Goal: Task Accomplishment & Management: Complete application form

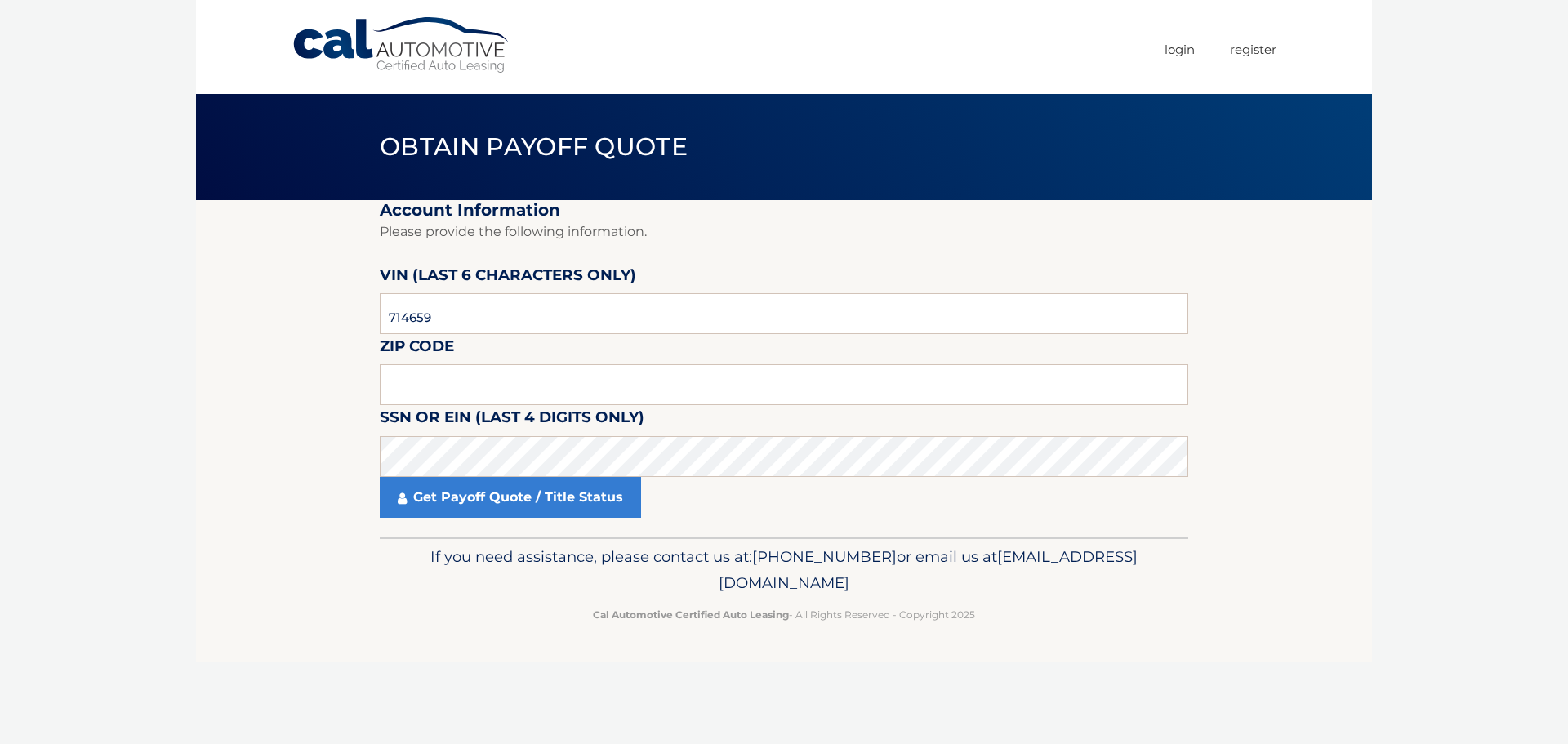
click at [247, 403] on section "Account Information Please provide the following information. [PERSON_NAME] (la…" at bounding box center [784, 368] width 1175 height 337
click at [431, 386] on input "text" at bounding box center [784, 384] width 809 height 40
paste input "11570"
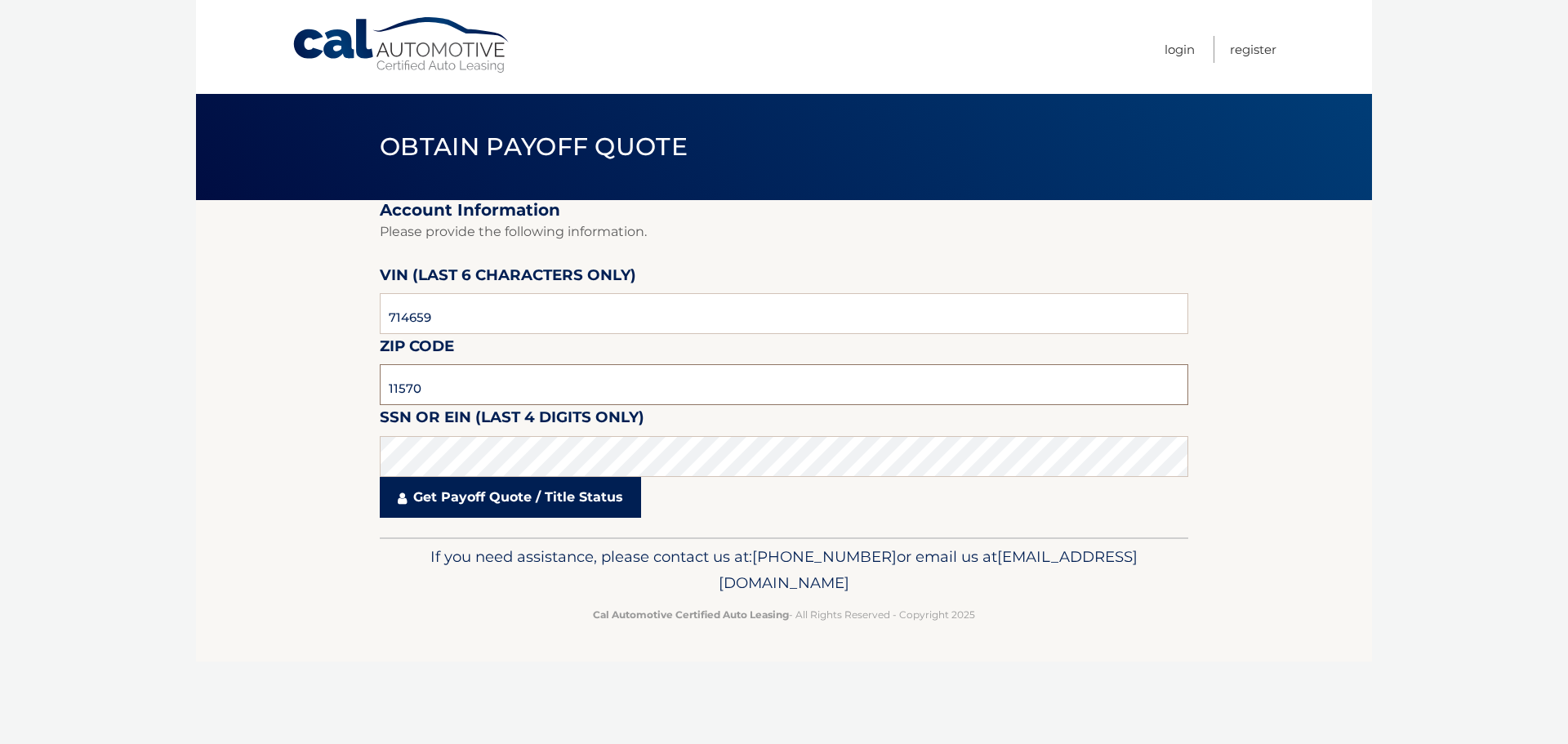
type input "11570"
click button "For Originating Dealer" at bounding box center [0, 0] width 0 height 0
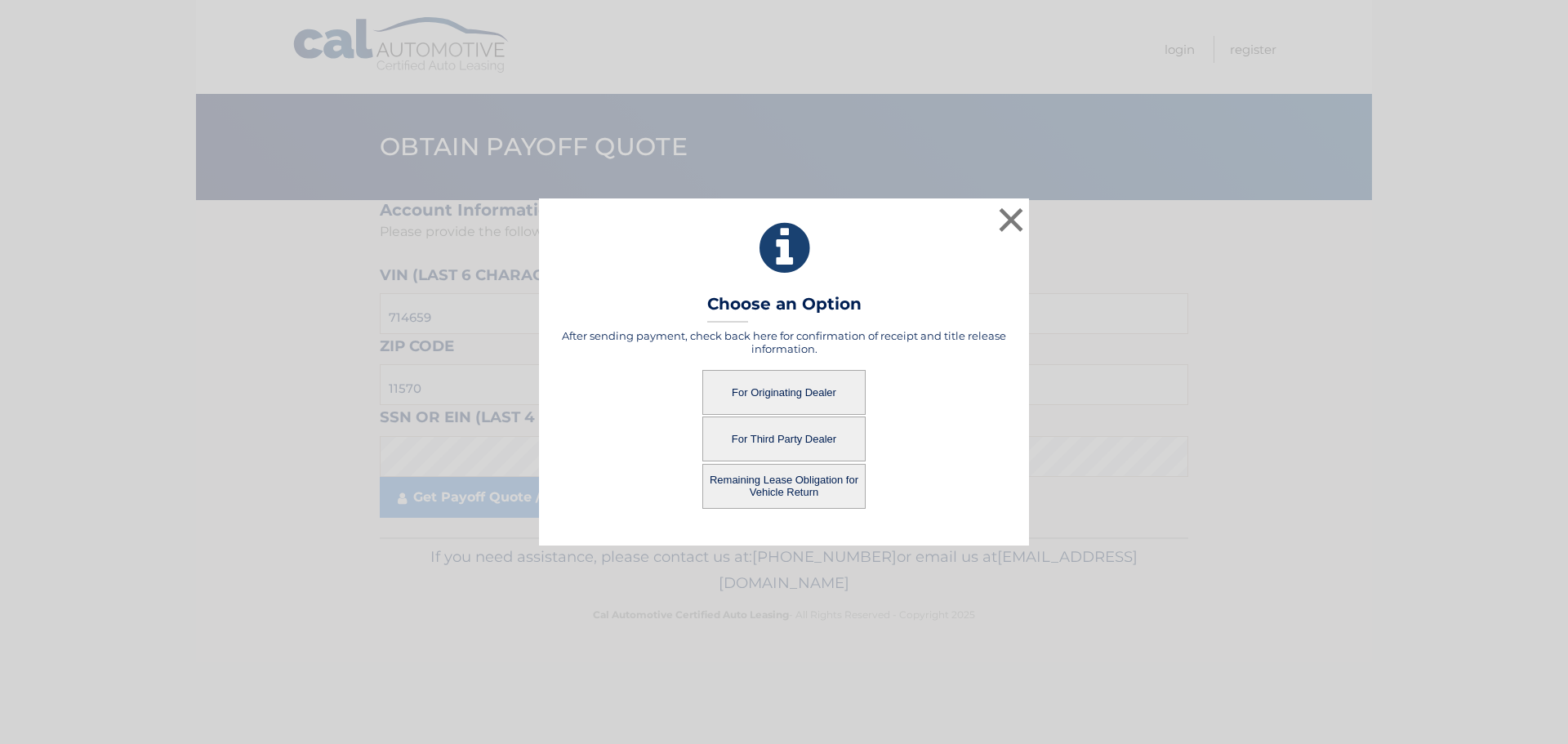
click at [752, 394] on button "For Originating Dealer" at bounding box center [784, 393] width 164 height 45
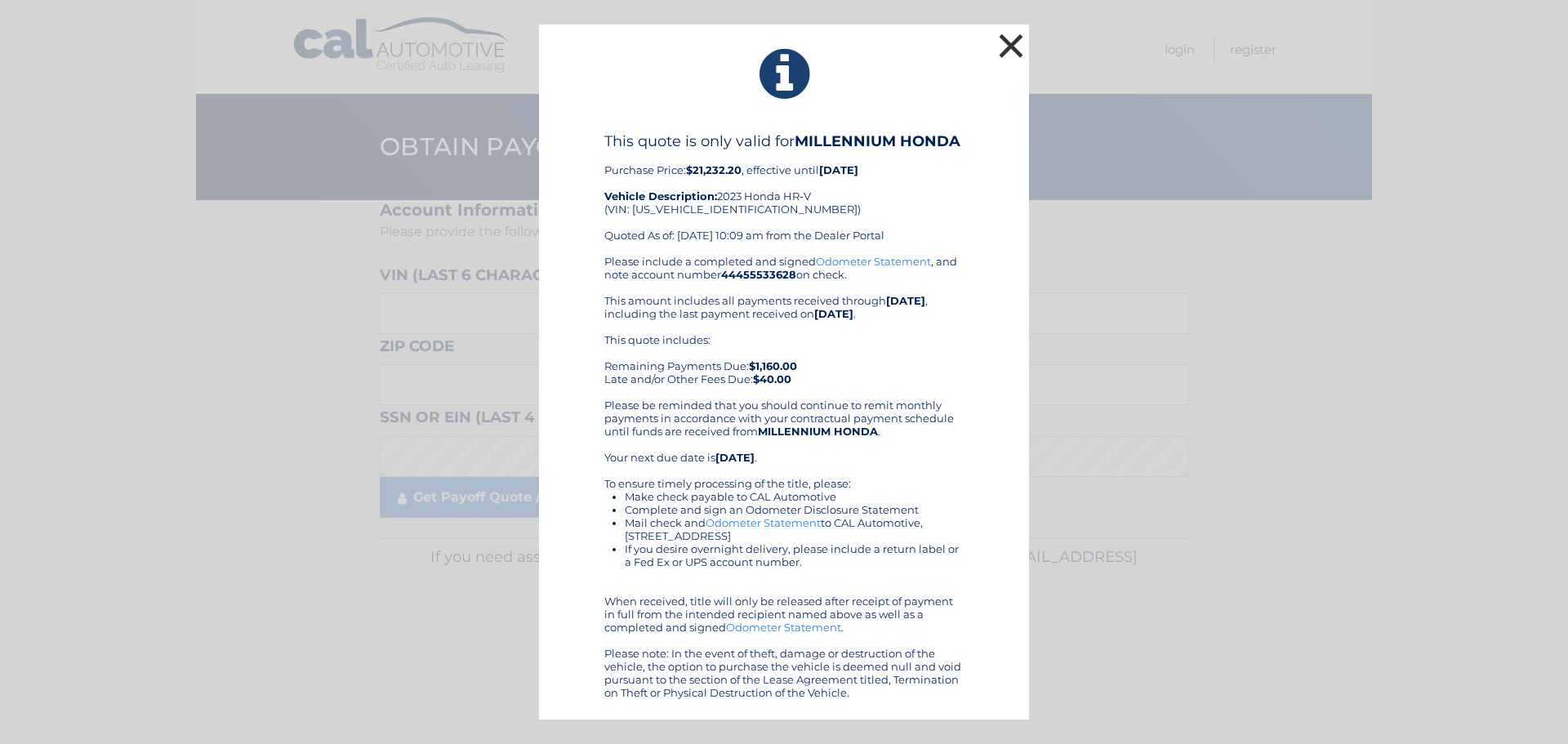
click at [1014, 49] on button "×" at bounding box center [1011, 46] width 32 height 32
